Goal: Information Seeking & Learning: Learn about a topic

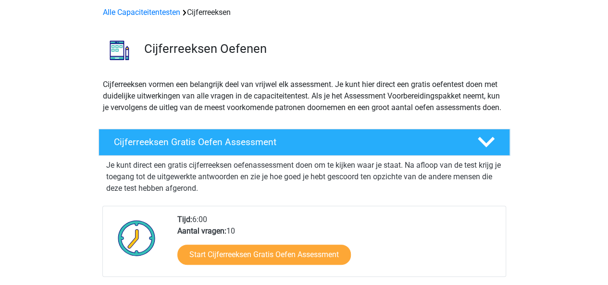
scroll to position [96, 0]
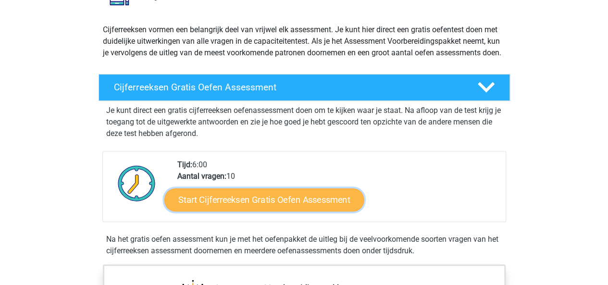
click at [287, 207] on link "Start Cijferreeksen Gratis Oefen Assessment" at bounding box center [263, 199] width 199 height 23
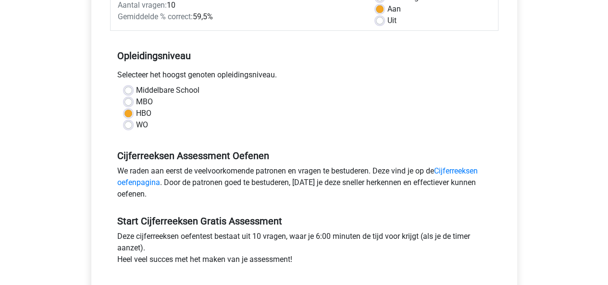
scroll to position [240, 0]
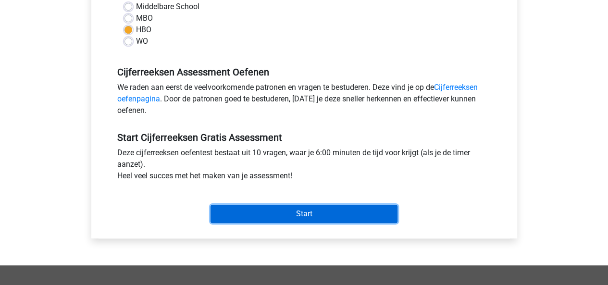
click at [294, 211] on input "Start" at bounding box center [303, 214] width 187 height 18
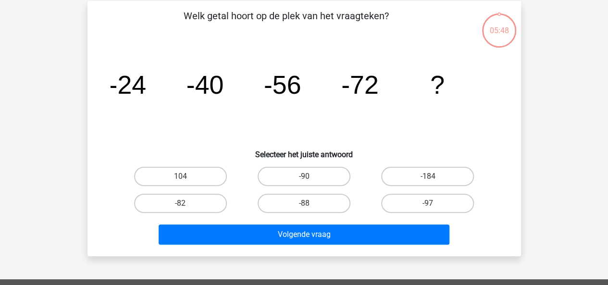
scroll to position [96, 0]
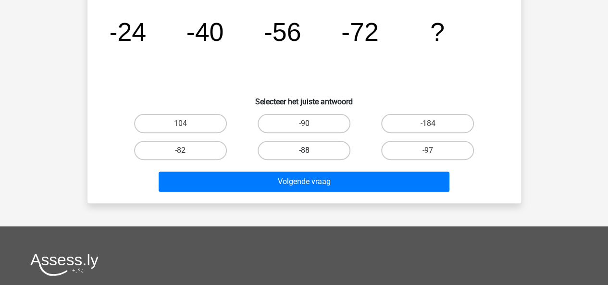
click at [324, 148] on label "-88" at bounding box center [303, 150] width 93 height 19
click at [310, 150] on input "-88" at bounding box center [307, 153] width 6 height 6
radio input "true"
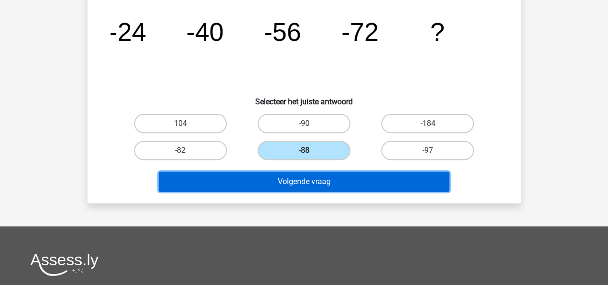
click at [323, 183] on button "Volgende vraag" at bounding box center [304, 181] width 291 height 20
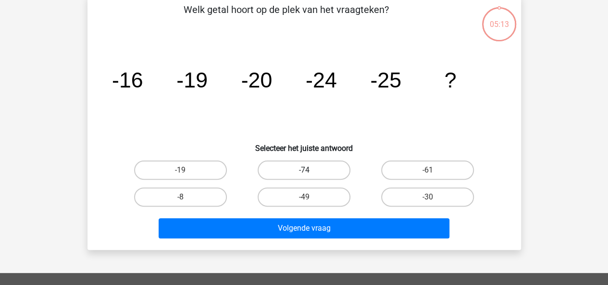
scroll to position [44, 0]
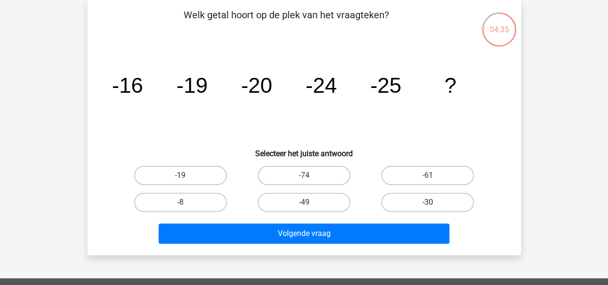
click at [439, 202] on label "-30" at bounding box center [427, 202] width 93 height 19
click at [434, 202] on input "-30" at bounding box center [430, 205] width 6 height 6
radio input "true"
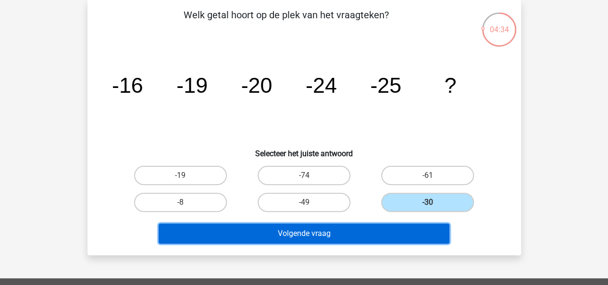
click at [358, 230] on button "Volgende vraag" at bounding box center [304, 233] width 291 height 20
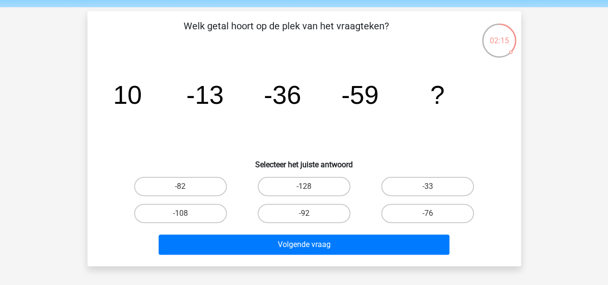
scroll to position [48, 0]
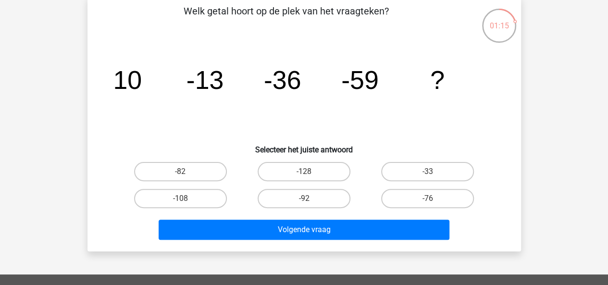
click at [293, 61] on icon "image/svg+xml 10 -13 -36 -59 ?" at bounding box center [303, 88] width 387 height 97
click at [281, 74] on tspan "-36" at bounding box center [281, 79] width 37 height 29
click at [281, 97] on icon "image/svg+xml 10 -13 -36 -59 ?" at bounding box center [303, 88] width 387 height 97
click at [188, 170] on label "-82" at bounding box center [180, 171] width 93 height 19
click at [186, 171] on input "-82" at bounding box center [183, 174] width 6 height 6
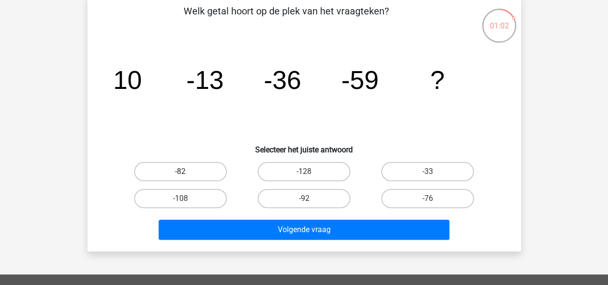
radio input "true"
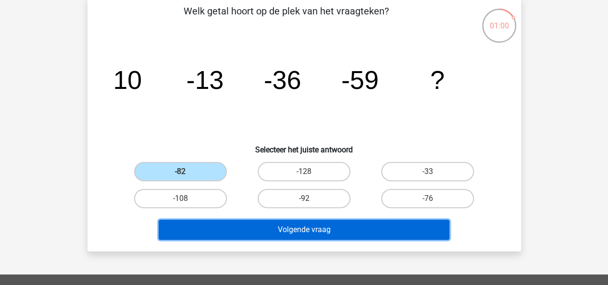
click at [247, 227] on button "Volgende vraag" at bounding box center [304, 230] width 291 height 20
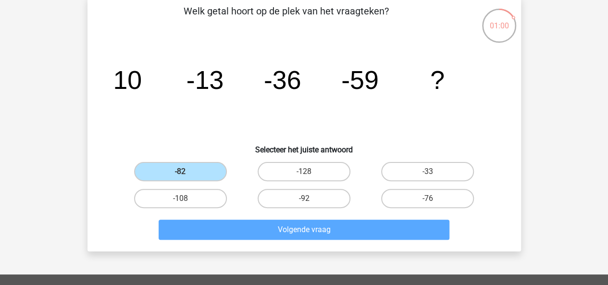
scroll to position [44, 0]
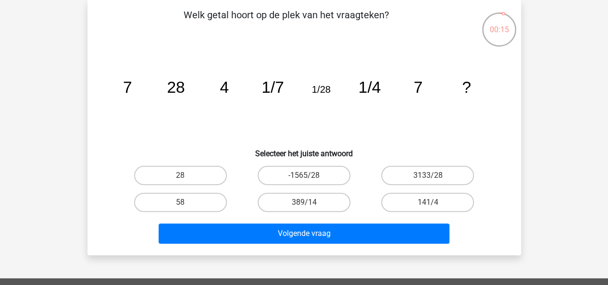
click at [487, 98] on icon "image/svg+xml 7 28 4 1/7 1/28 1/4 7 ?" at bounding box center [303, 92] width 387 height 97
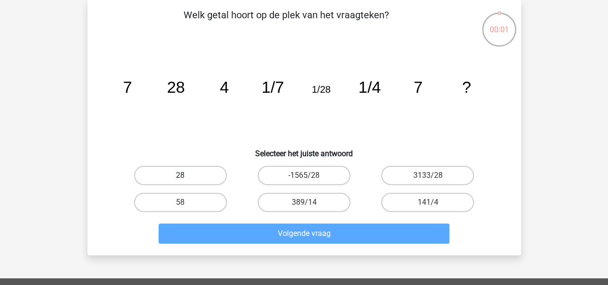
click at [192, 171] on label "28" at bounding box center [180, 175] width 93 height 19
click at [186, 175] on input "28" at bounding box center [183, 178] width 6 height 6
radio input "true"
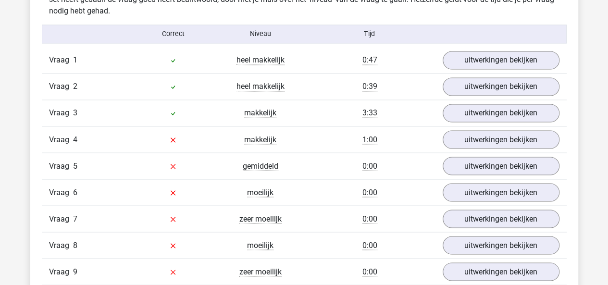
scroll to position [769, 0]
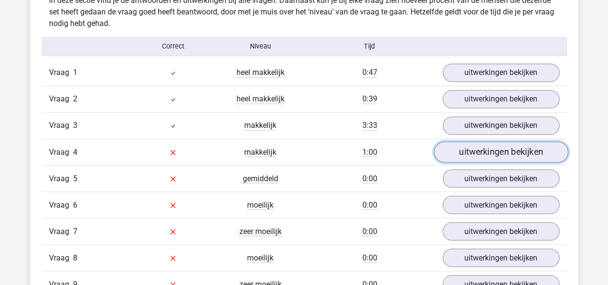
click at [481, 153] on link "uitwerkingen bekijken" at bounding box center [500, 152] width 134 height 21
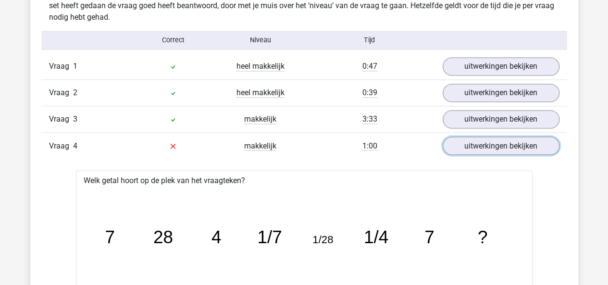
scroll to position [775, 0]
click at [504, 145] on link "uitwerkingen bekijken" at bounding box center [500, 145] width 134 height 21
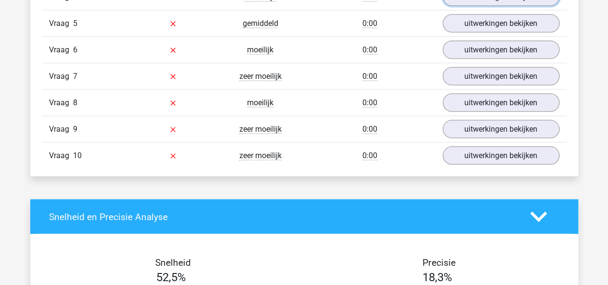
scroll to position [926, 0]
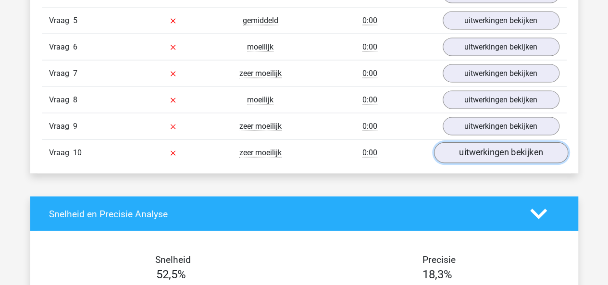
click at [496, 149] on link "uitwerkingen bekijken" at bounding box center [500, 153] width 134 height 21
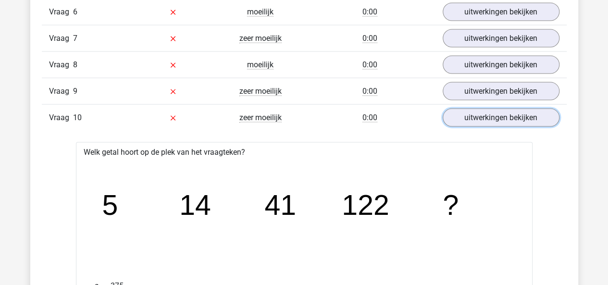
scroll to position [1039, 0]
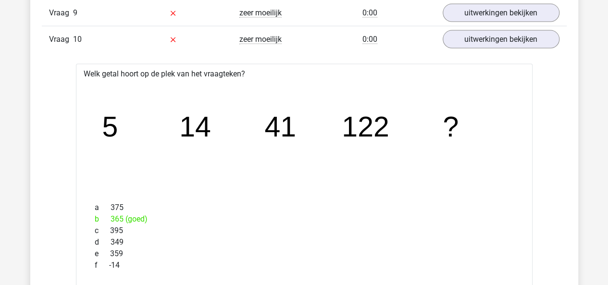
click at [200, 146] on icon "image/svg+xml 5 14 41 122 ?" at bounding box center [304, 137] width 426 height 107
click at [188, 148] on icon "image/svg+xml 5 14 41 122 ?" at bounding box center [304, 137] width 426 height 107
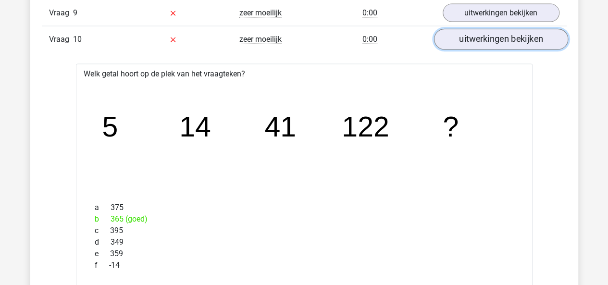
click at [505, 34] on link "uitwerkingen bekijken" at bounding box center [500, 39] width 134 height 21
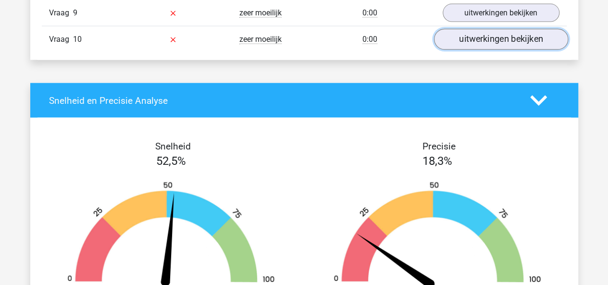
click at [505, 34] on link "uitwerkingen bekijken" at bounding box center [500, 39] width 134 height 21
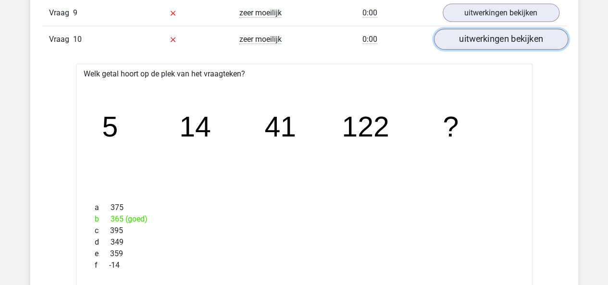
click at [504, 34] on link "uitwerkingen bekijken" at bounding box center [500, 39] width 134 height 21
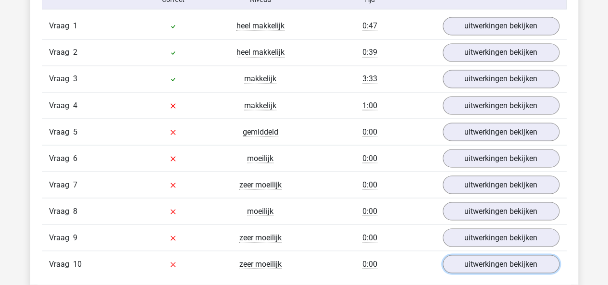
scroll to position [814, 0]
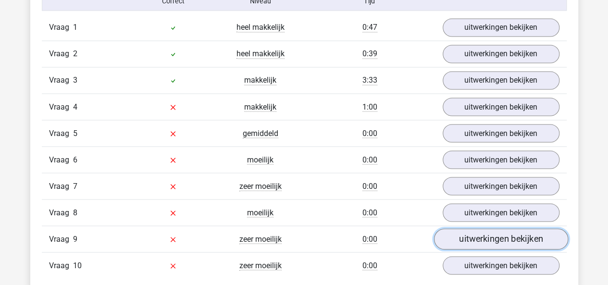
drag, startPoint x: 509, startPoint y: 235, endPoint x: 526, endPoint y: 235, distance: 17.3
click at [526, 235] on link "uitwerkingen bekijken" at bounding box center [500, 239] width 134 height 21
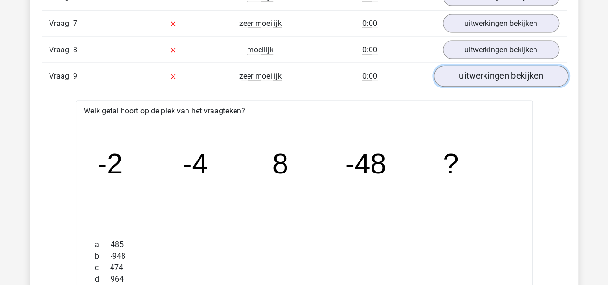
scroll to position [965, 0]
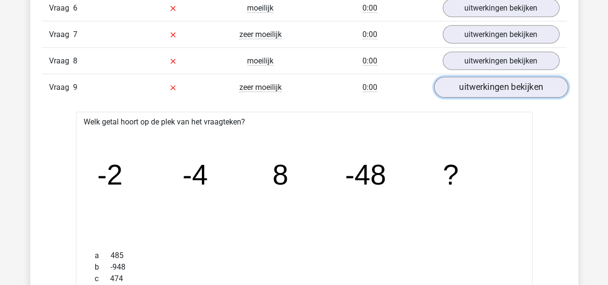
click at [501, 88] on link "uitwerkingen bekijken" at bounding box center [500, 87] width 134 height 21
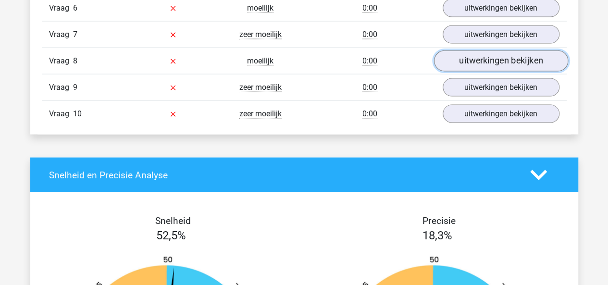
click at [484, 55] on link "uitwerkingen bekijken" at bounding box center [500, 61] width 134 height 21
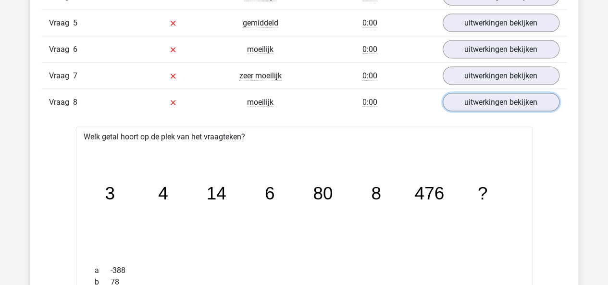
scroll to position [923, 0]
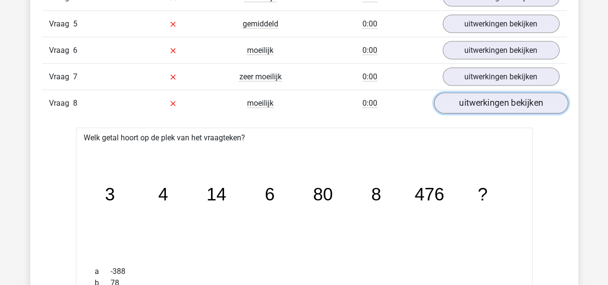
click at [478, 104] on link "uitwerkingen bekijken" at bounding box center [500, 103] width 134 height 21
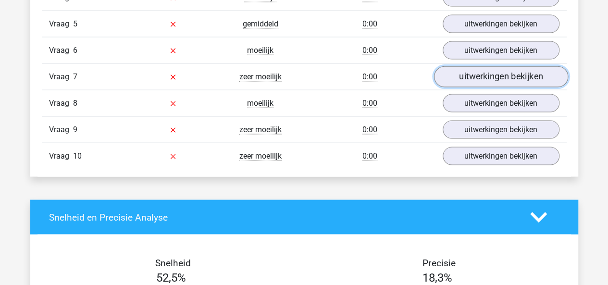
click at [479, 73] on link "uitwerkingen bekijken" at bounding box center [500, 77] width 134 height 21
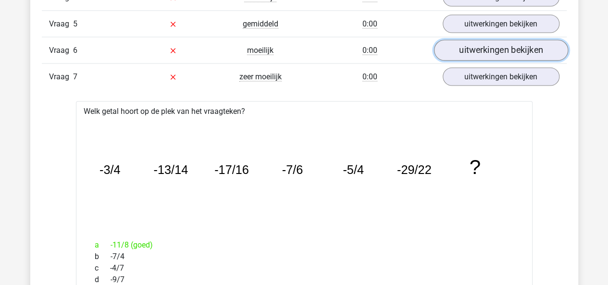
click at [494, 52] on link "uitwerkingen bekijken" at bounding box center [500, 50] width 134 height 21
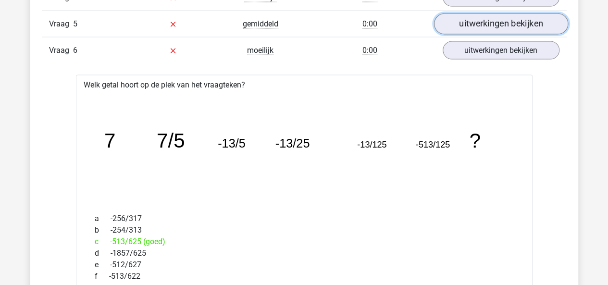
click at [493, 21] on link "uitwerkingen bekijken" at bounding box center [500, 24] width 134 height 21
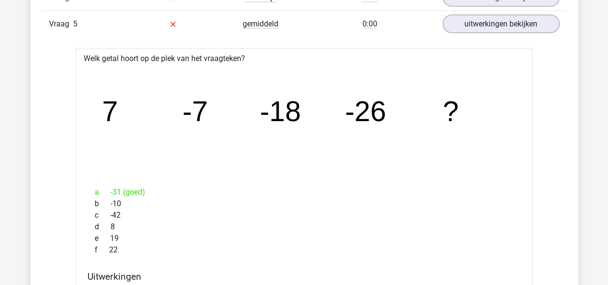
click at [363, 120] on tspan "-26" at bounding box center [364, 112] width 41 height 32
click at [231, 69] on icon "image/svg+xml 7 -7 -18 -26 ?" at bounding box center [304, 121] width 426 height 107
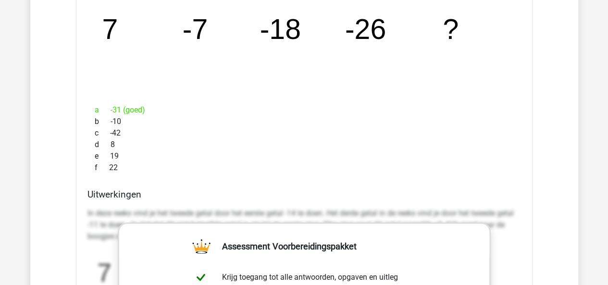
scroll to position [1005, 0]
click at [228, 120] on div "b -10" at bounding box center [303, 121] width 433 height 12
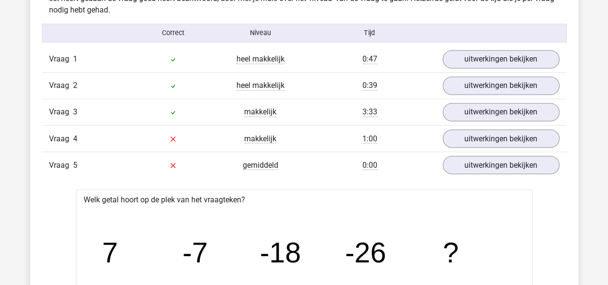
scroll to position [781, 0]
